Goal: Find specific page/section: Find specific page/section

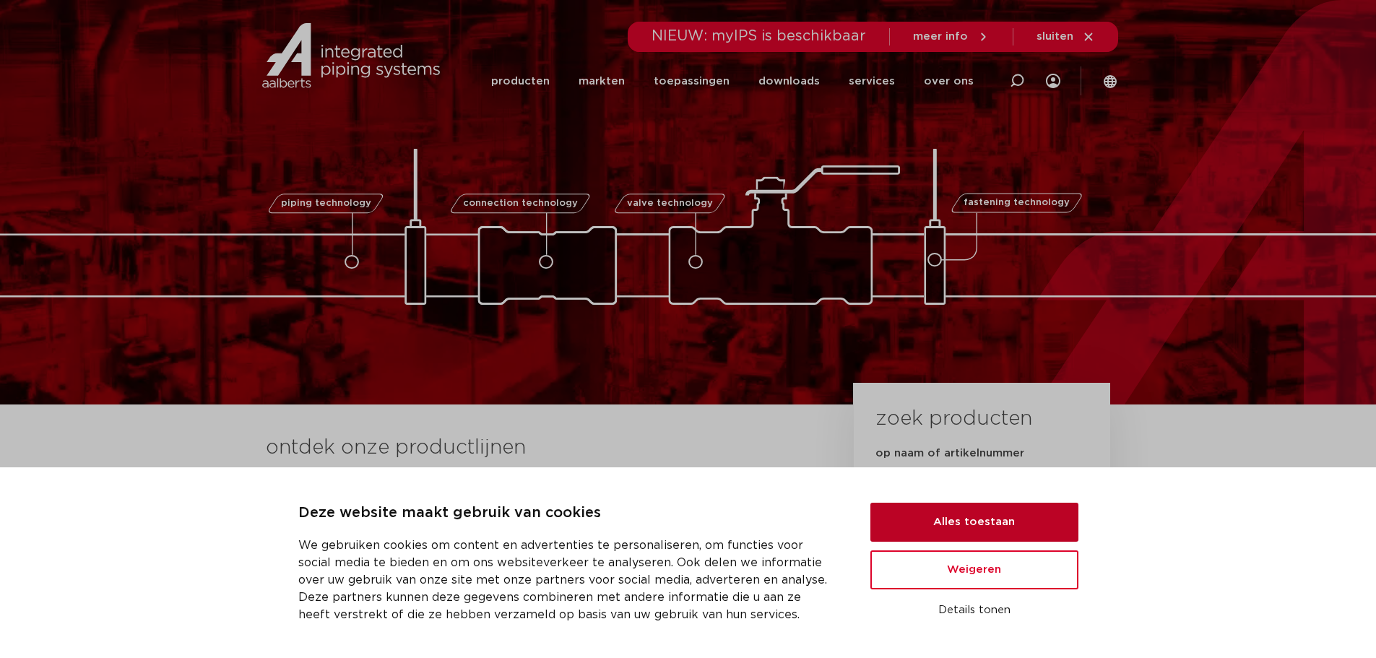
click at [968, 520] on button "Alles toestaan" at bounding box center [974, 522] width 208 height 39
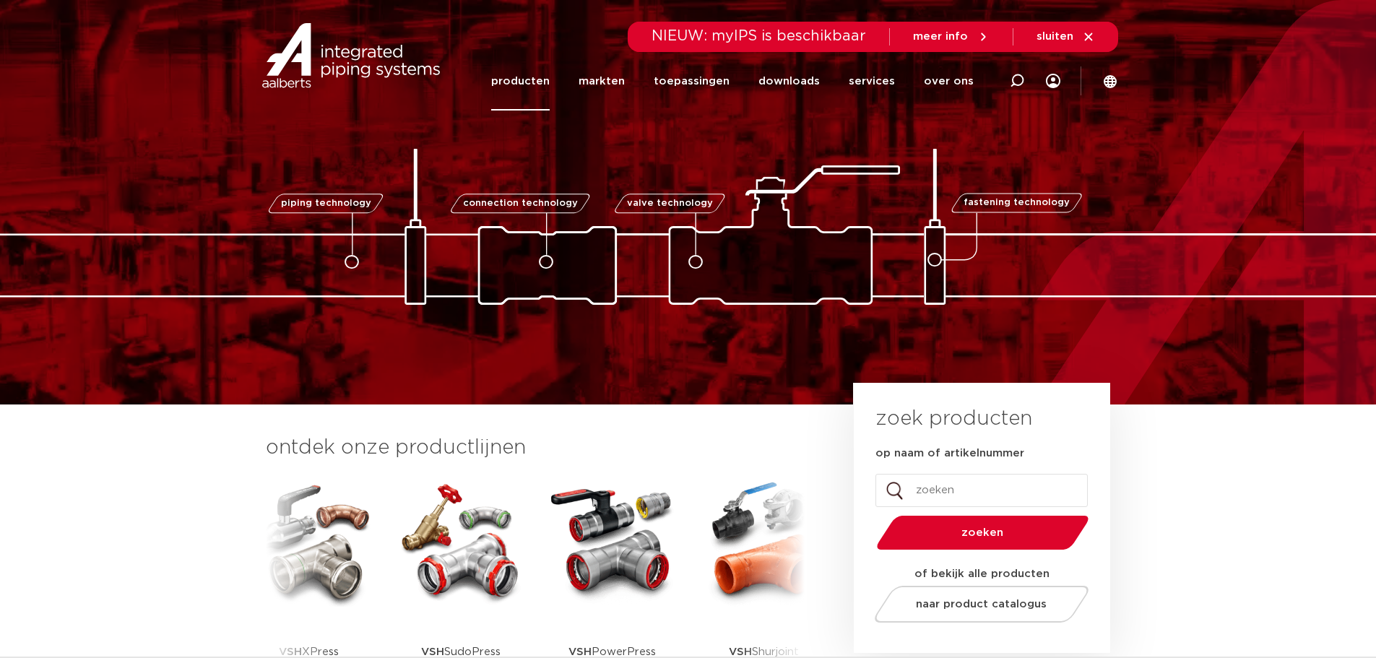
click at [509, 84] on link "producten" at bounding box center [520, 81] width 58 height 58
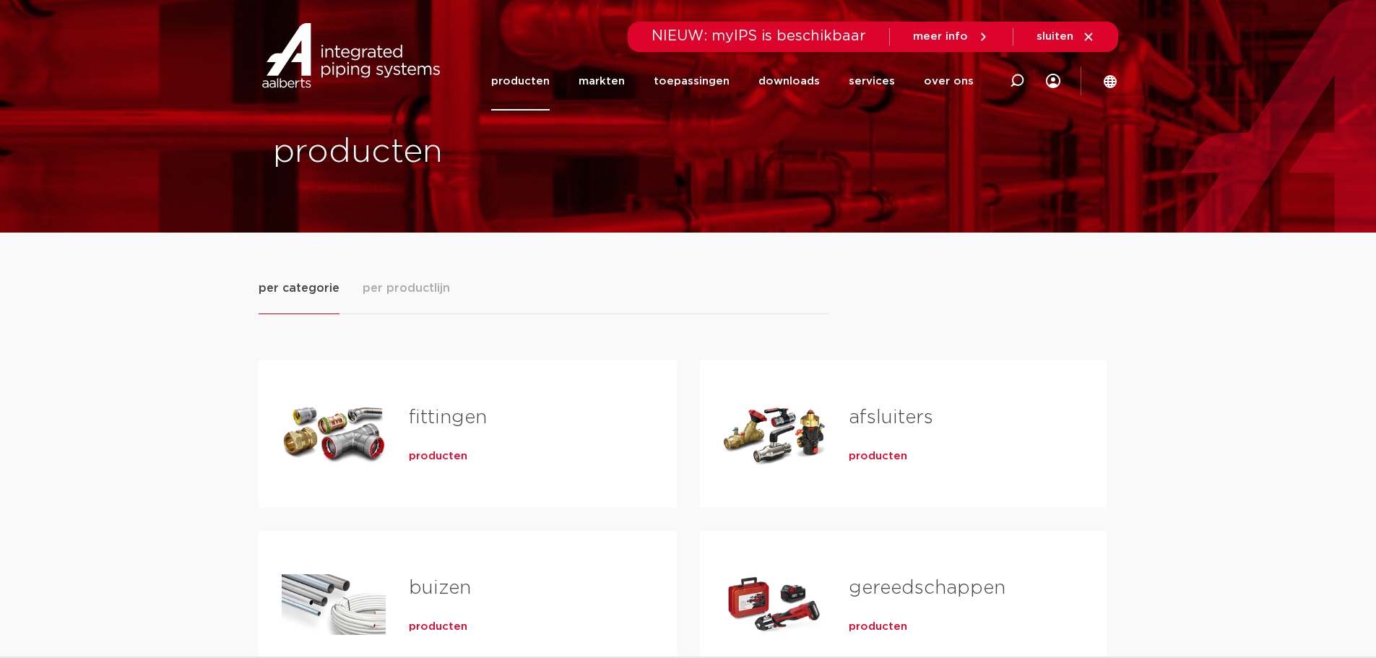
click at [1063, 41] on span "sluiten" at bounding box center [1054, 36] width 37 height 11
